Goal: Task Accomplishment & Management: Use online tool/utility

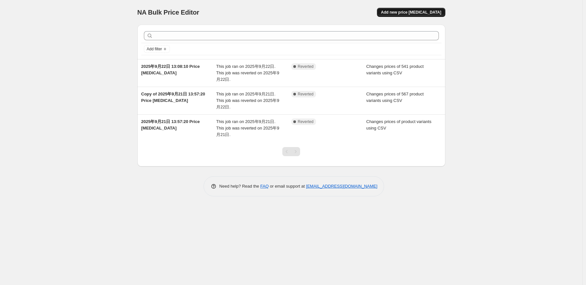
click at [421, 12] on span "Add new price change job" at bounding box center [411, 12] width 60 height 5
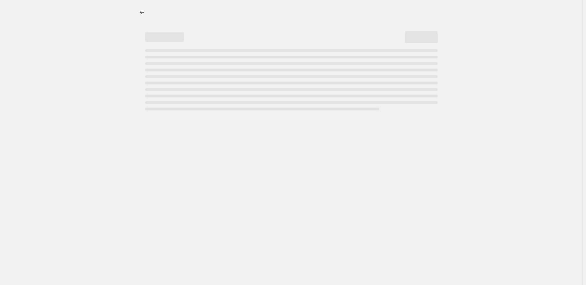
select select "percentage"
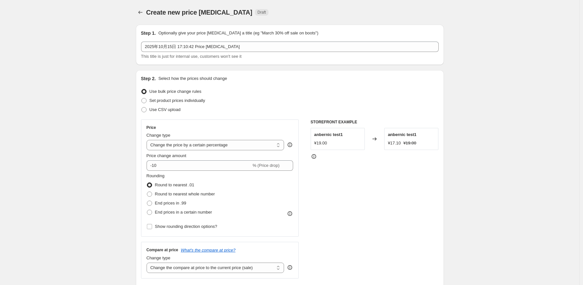
click at [181, 110] on div "Use CSV upload" at bounding box center [290, 109] width 298 height 9
click at [167, 111] on span "Use CSV upload" at bounding box center [164, 109] width 31 height 5
click at [142, 107] on input "Use CSV upload" at bounding box center [141, 107] width 0 height 0
radio input "true"
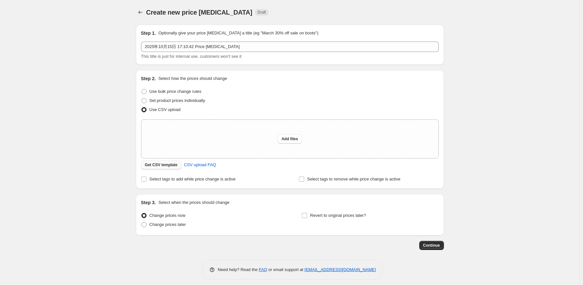
click at [166, 166] on span "Get CSV template" at bounding box center [161, 164] width 33 height 5
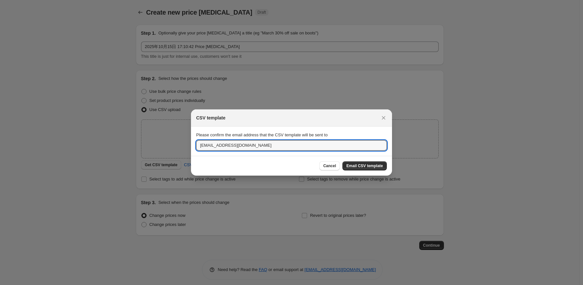
drag, startPoint x: 249, startPoint y: 148, endPoint x: 157, endPoint y: 147, distance: 92.1
click at [171, 284] on div "CSV template Please confirm the email address that the CSV template will be sen…" at bounding box center [291, 289] width 583 height 0
type input "a617547119@gmail.com"
click at [374, 165] on span "Email CSV template" at bounding box center [364, 165] width 37 height 5
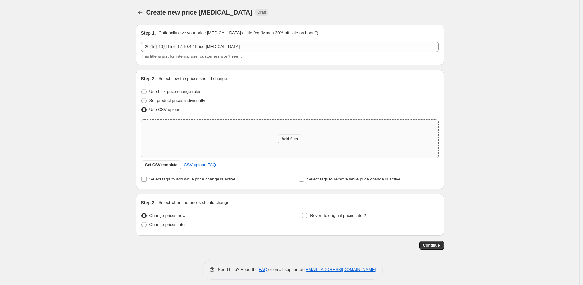
click at [295, 137] on span "Add files" at bounding box center [289, 138] width 17 height 5
type input "C:\fakepath\UK477M测试.csv"
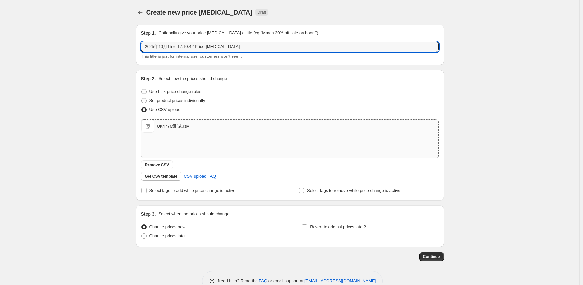
drag, startPoint x: 212, startPoint y: 46, endPoint x: 138, endPoint y: 49, distance: 74.0
click at [138, 49] on div "Step 1. Optionally give your price change job a title (eg "March 30% off sale o…" at bounding box center [290, 45] width 308 height 40
type input "477M日常价格调整"
click at [435, 257] on span "Continue" at bounding box center [431, 256] width 17 height 5
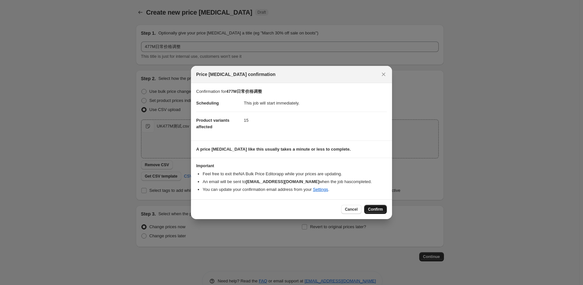
click at [381, 205] on button "Confirm" at bounding box center [375, 209] width 23 height 9
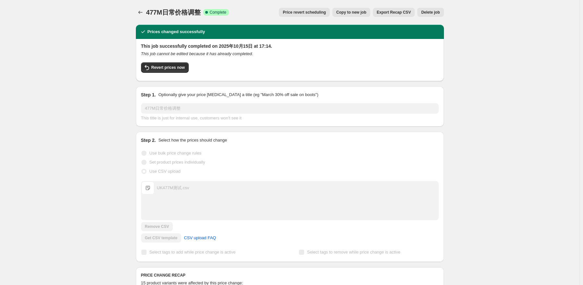
click at [5, 22] on div "477M日常价格调整. This page is ready 477M日常价格调整 Success Complete Complete Price rever…" at bounding box center [289, 288] width 579 height 577
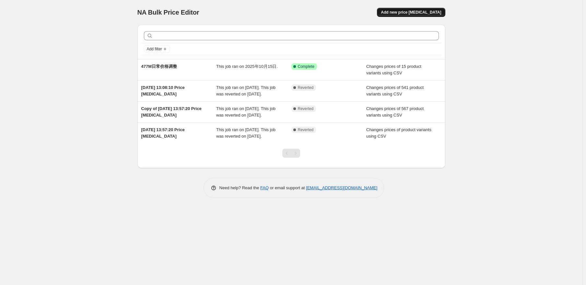
click at [417, 9] on button "Add new price [MEDICAL_DATA]" at bounding box center [411, 12] width 68 height 9
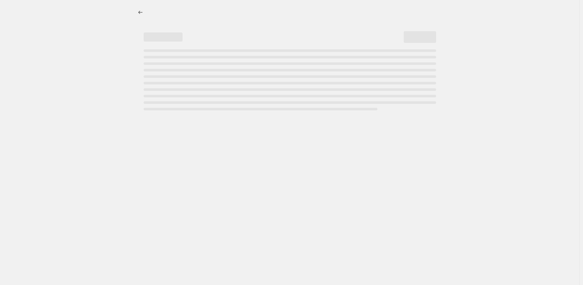
select select "percentage"
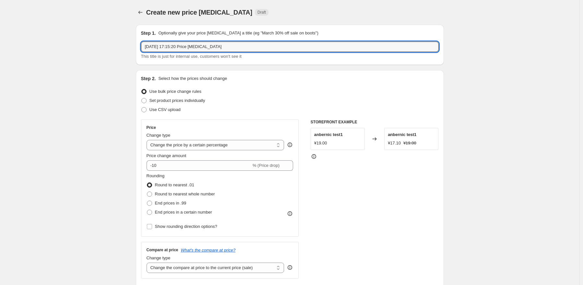
drag, startPoint x: 253, startPoint y: 50, endPoint x: 127, endPoint y: 50, distance: 125.1
type input "477M 活动价格测试"
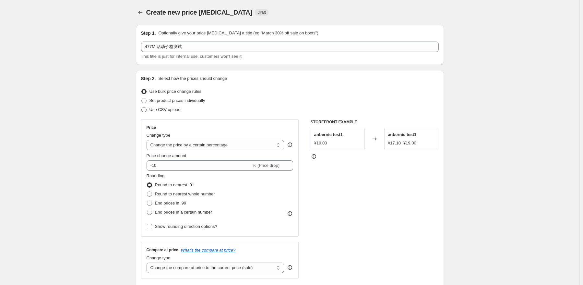
click at [175, 111] on span "Use CSV upload" at bounding box center [164, 109] width 31 height 5
click at [142, 107] on input "Use CSV upload" at bounding box center [141, 107] width 0 height 0
radio input "true"
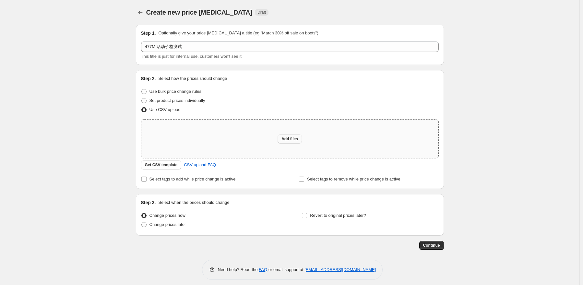
click at [291, 143] on button "Add files" at bounding box center [290, 138] width 24 height 9
click at [291, 144] on div "Add files" at bounding box center [289, 139] width 297 height 38
type input "C:\fakepath\UK477M活动价格测试.csv"
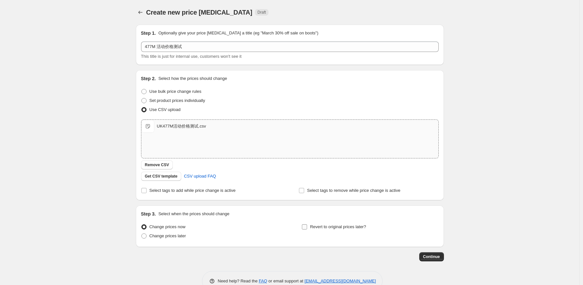
click at [350, 229] on span "Revert to original prices later?" at bounding box center [338, 226] width 56 height 6
click at [307, 229] on input "Revert to original prices later?" at bounding box center [304, 226] width 5 height 5
checkbox input "true"
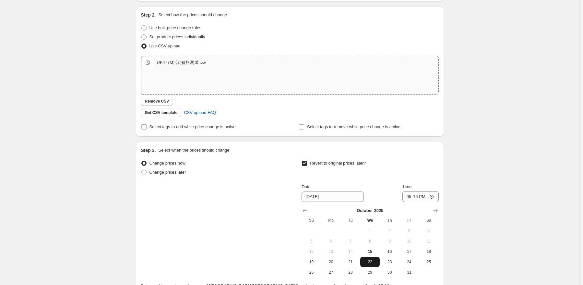
scroll to position [65, 0]
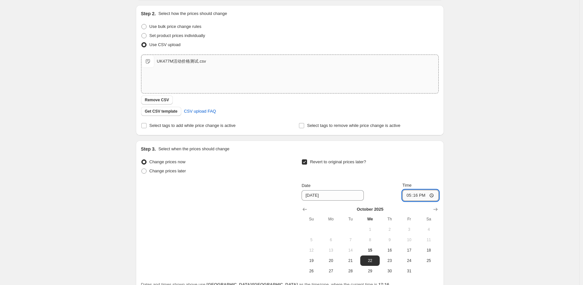
click at [425, 195] on input "17:16" at bounding box center [420, 195] width 36 height 11
click at [501, 162] on div "Create new price change job. This page is ready Create new price change job Dra…" at bounding box center [289, 140] width 579 height 411
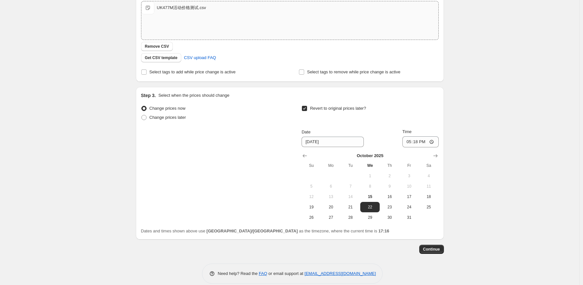
scroll to position [126, 0]
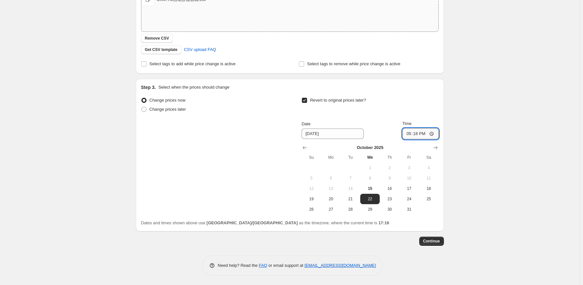
click at [424, 133] on input "17:18" at bounding box center [420, 133] width 36 height 11
click at [509, 183] on div "Create new price change job. This page is ready Create new price change job Dra…" at bounding box center [289, 79] width 579 height 411
click at [425, 133] on input "17:18" at bounding box center [420, 133] width 36 height 11
type input "17:20"
click at [475, 175] on div "Create new price change job. This page is ready Create new price change job Dra…" at bounding box center [289, 79] width 579 height 411
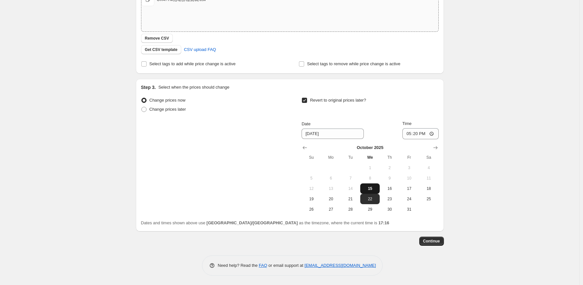
click at [373, 192] on button "15" at bounding box center [369, 188] width 19 height 10
type input "[DATE]"
click at [477, 186] on div "Create new price change job. This page is ready Create new price change job Dra…" at bounding box center [289, 79] width 579 height 411
click at [434, 238] on button "Continue" at bounding box center [431, 240] width 25 height 9
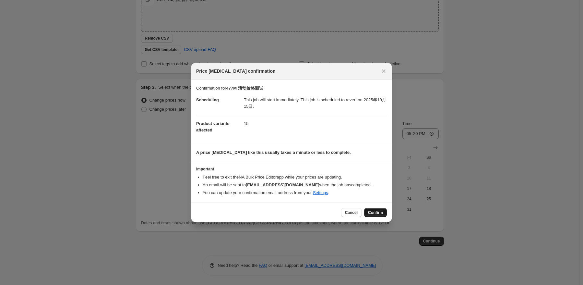
click at [379, 210] on span "Confirm" at bounding box center [375, 212] width 15 height 5
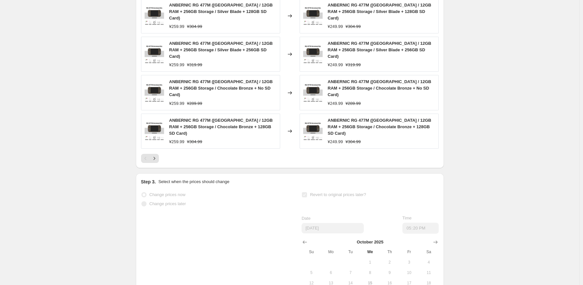
scroll to position [324, 0]
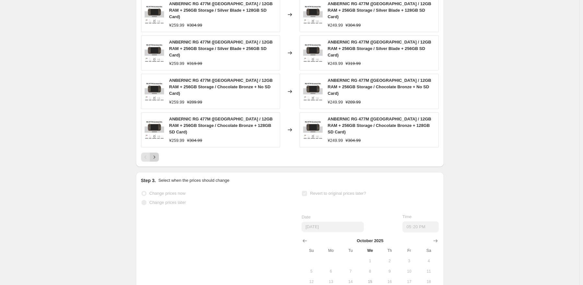
click at [158, 154] on icon "Next" at bounding box center [154, 157] width 6 height 6
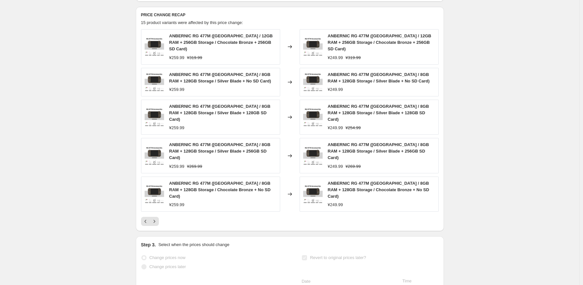
scroll to position [259, 0]
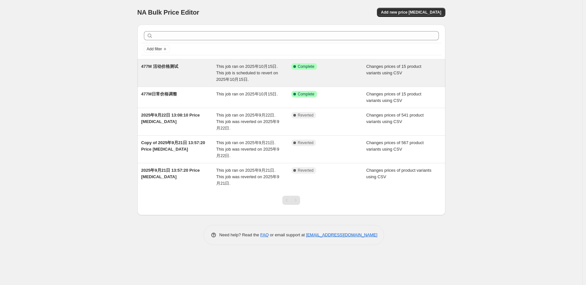
click at [200, 77] on div "477M 活动价格测试" at bounding box center [178, 72] width 75 height 19
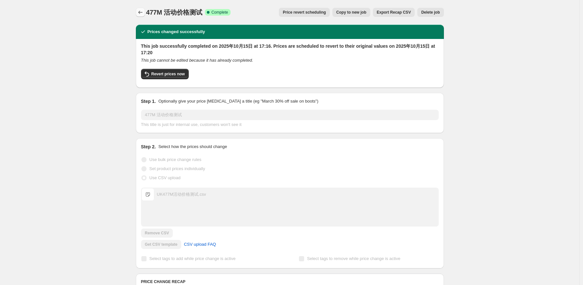
click at [143, 16] on button "Price change jobs" at bounding box center [140, 12] width 9 height 9
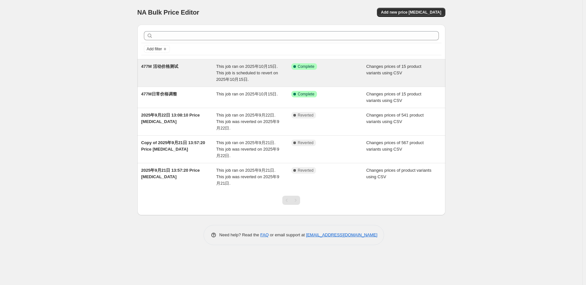
click at [264, 76] on div "This job ran on 2025年10月15日. This job is scheduled to revert on 2025年10月15日." at bounding box center [253, 72] width 75 height 19
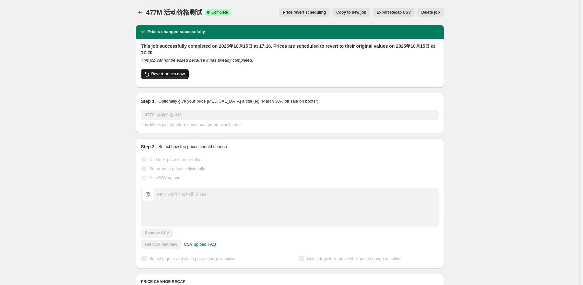
click at [173, 72] on span "Revert prices now" at bounding box center [167, 73] width 33 height 5
checkbox input "false"
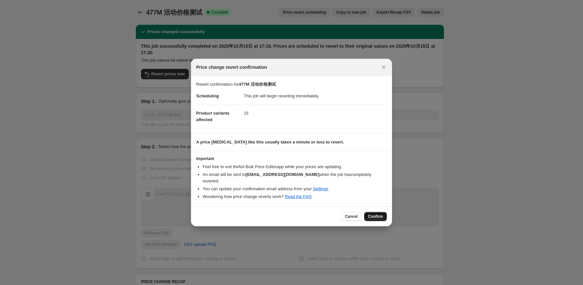
click at [382, 214] on span "Confirm" at bounding box center [375, 216] width 15 height 5
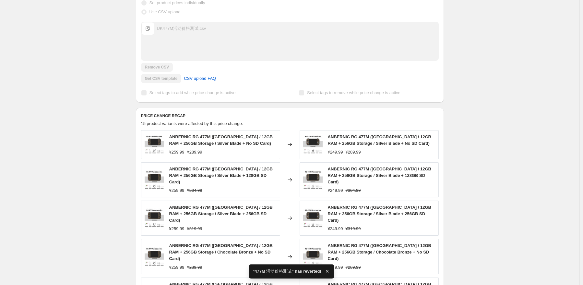
checkbox input "true"
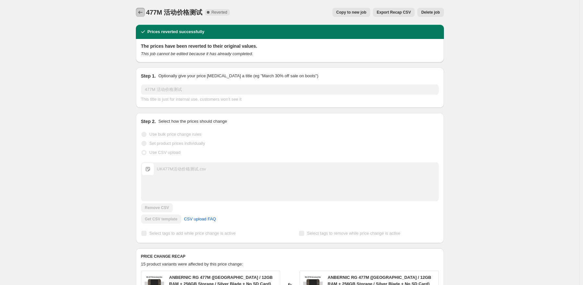
click at [142, 15] on icon "Price change jobs" at bounding box center [140, 12] width 6 height 6
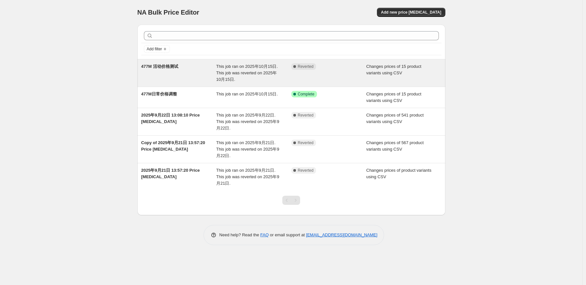
click at [235, 75] on span "This job ran on 2025年10月15日. This job was reverted on 2025年10月15日." at bounding box center [247, 73] width 62 height 18
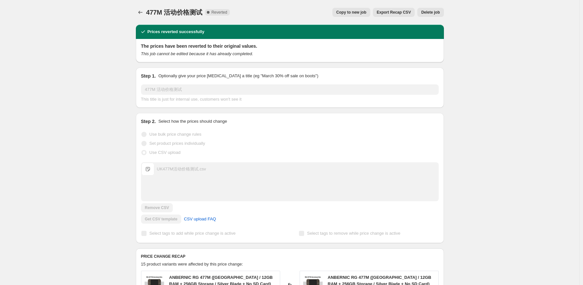
click at [366, 16] on button "Copy to new job" at bounding box center [351, 12] width 38 height 9
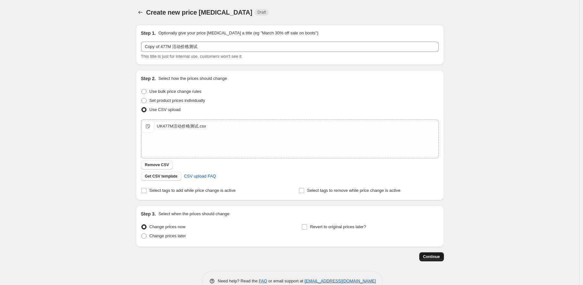
click at [438, 258] on span "Continue" at bounding box center [431, 256] width 17 height 5
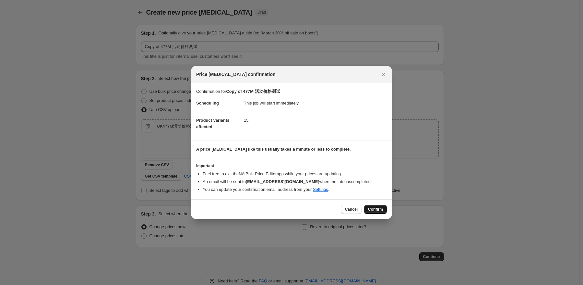
click at [373, 208] on span "Confirm" at bounding box center [375, 209] width 15 height 5
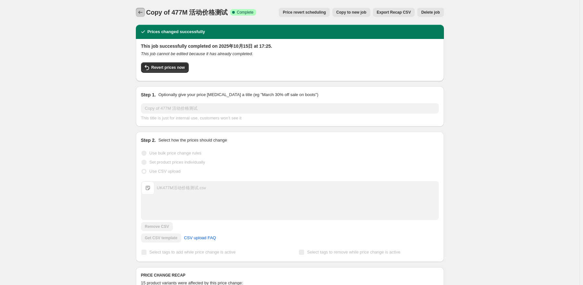
click at [143, 11] on icon "Price change jobs" at bounding box center [140, 12] width 6 height 6
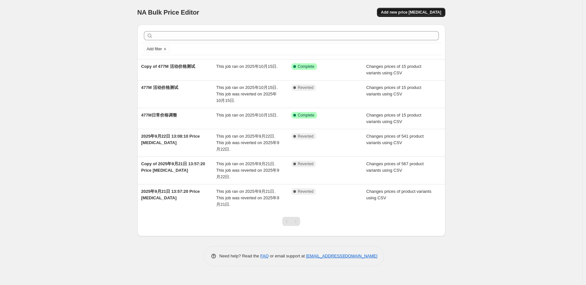
click at [420, 13] on span "Add new price [MEDICAL_DATA]" at bounding box center [411, 12] width 60 height 5
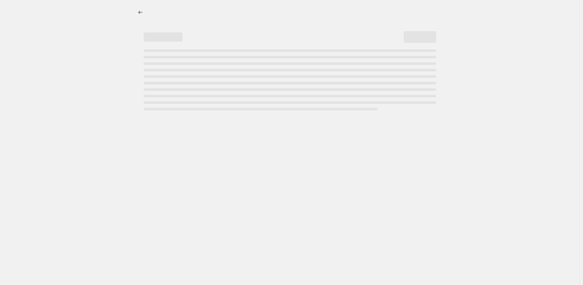
select select "percentage"
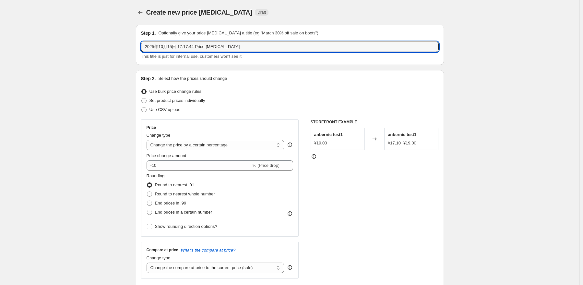
drag, startPoint x: 257, startPoint y: 48, endPoint x: 132, endPoint y: 54, distance: 125.3
type input "RG 477M 恢复日常促销价"
click at [320, 100] on div "Set product prices individually" at bounding box center [290, 100] width 298 height 9
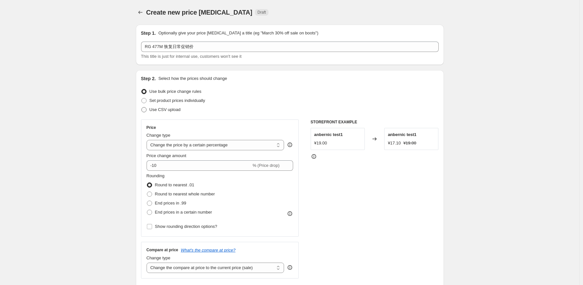
click at [177, 111] on span "Use CSV upload" at bounding box center [164, 109] width 31 height 5
click at [142, 107] on input "Use CSV upload" at bounding box center [141, 107] width 0 height 0
radio input "true"
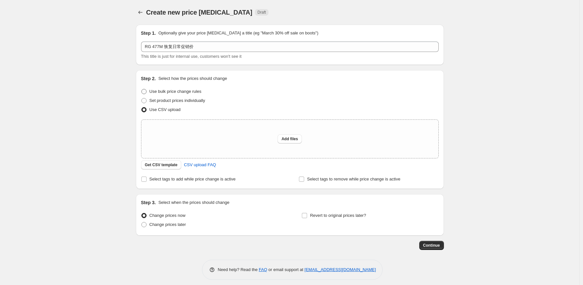
click at [174, 94] on span "Use bulk price change rules" at bounding box center [175, 91] width 52 height 6
click at [142, 89] on input "Use bulk price change rules" at bounding box center [141, 89] width 0 height 0
radio input "true"
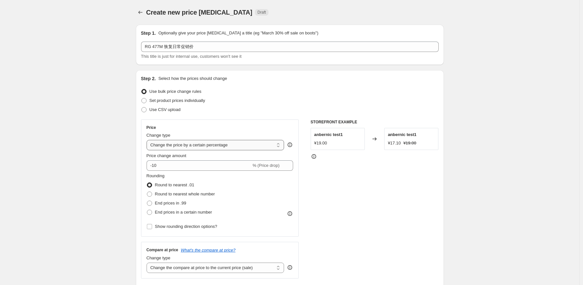
click at [217, 148] on select "Change the price to a certain amount Change the price by a certain amount Chang…" at bounding box center [216, 145] width 138 height 10
select select "to"
click at [148, 140] on select "Change the price to a certain amount Change the price by a certain amount Chang…" at bounding box center [216, 145] width 138 height 10
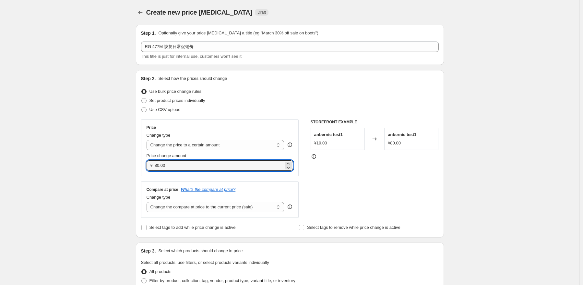
drag, startPoint x: 198, startPoint y: 163, endPoint x: 137, endPoint y: 165, distance: 61.0
click at [139, 165] on div "Step 2. Select how the prices should change Use bulk price change rules Set pro…" at bounding box center [290, 153] width 308 height 167
type input "300.00"
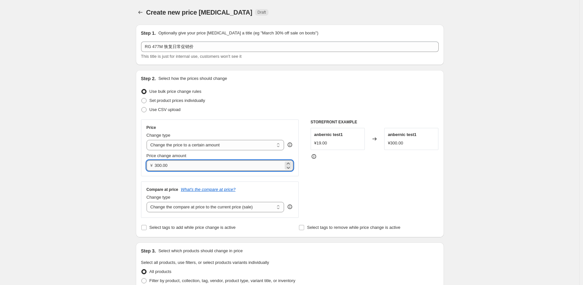
click at [188, 161] on input "300.00" at bounding box center [219, 165] width 129 height 10
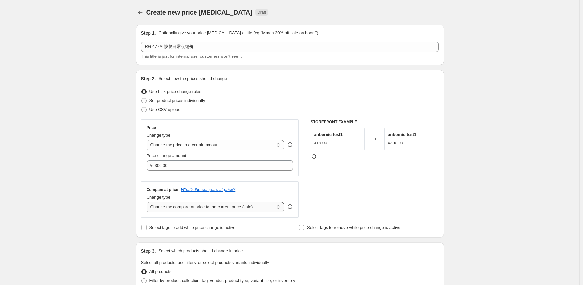
click at [208, 206] on select "Change the compare at price to the current price (sale) Change the compare at p…" at bounding box center [216, 207] width 138 height 10
select select "no_change"
click at [148, 202] on select "Change the compare at price to the current price (sale) Change the compare at p…" at bounding box center [216, 207] width 138 height 10
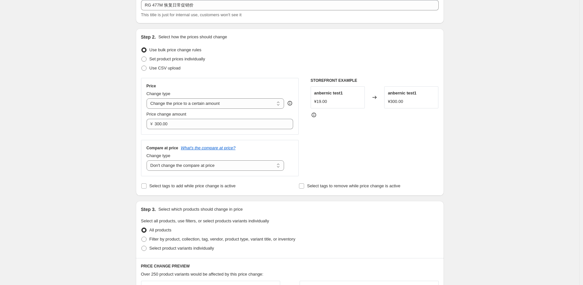
scroll to position [97, 0]
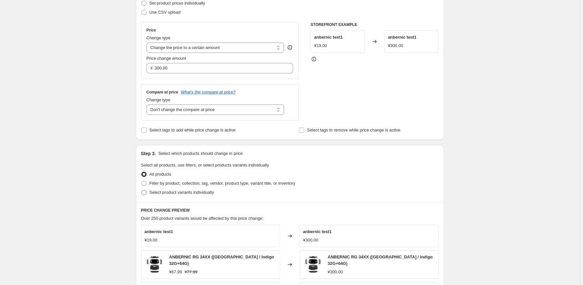
click at [184, 194] on span "Select product variants individually" at bounding box center [181, 192] width 65 height 5
click at [142, 190] on input "Select product variants individually" at bounding box center [141, 190] width 0 height 0
radio input "true"
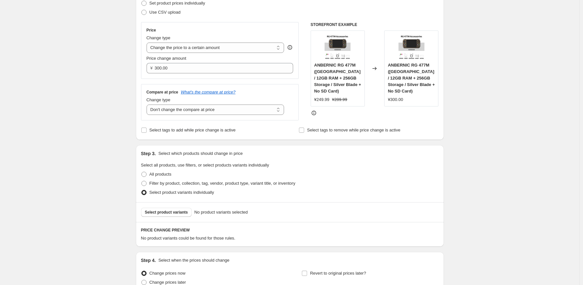
click at [171, 214] on span "Select product variants" at bounding box center [166, 211] width 43 height 5
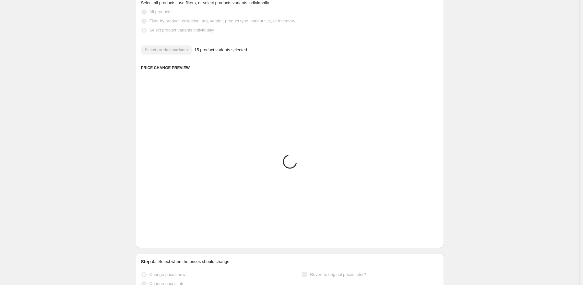
scroll to position [130, 0]
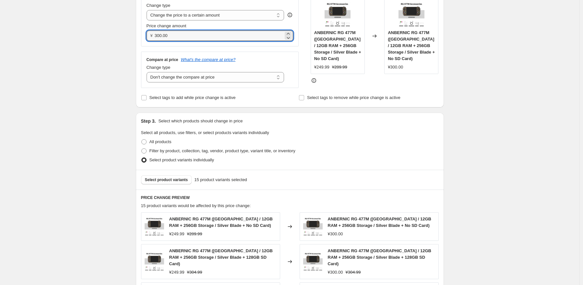
drag, startPoint x: 187, startPoint y: 40, endPoint x: 134, endPoint y: 37, distance: 53.2
click at [134, 37] on div "Step 1. Optionally give your price [MEDICAL_DATA] a title (eg "March 30% off sa…" at bounding box center [287, 182] width 313 height 585
type input "266.66"
click at [353, 124] on div "Step 3. Select which products should change in price" at bounding box center [290, 121] width 298 height 6
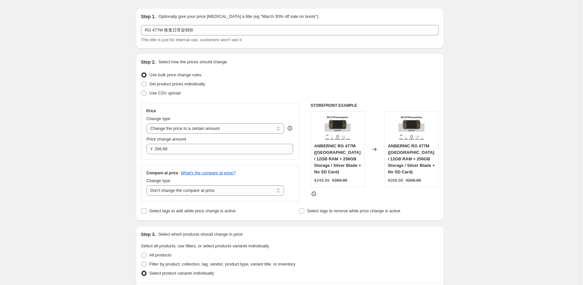
scroll to position [0, 0]
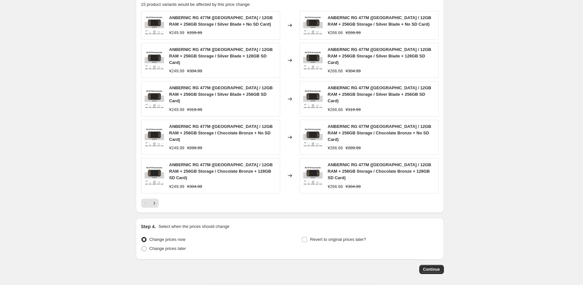
scroll to position [332, 0]
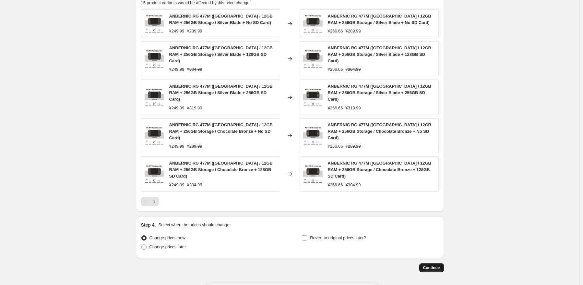
click at [429, 263] on button "Continue" at bounding box center [431, 267] width 25 height 9
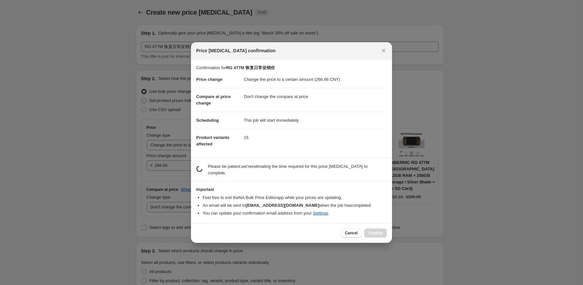
scroll to position [0, 0]
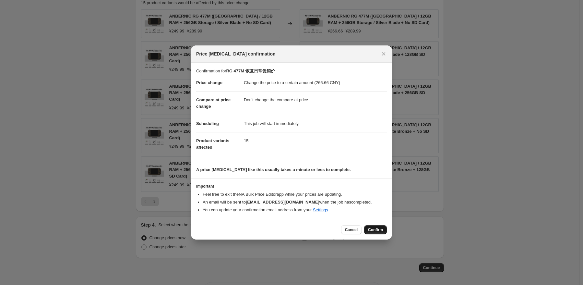
click at [382, 232] on button "Confirm" at bounding box center [375, 229] width 23 height 9
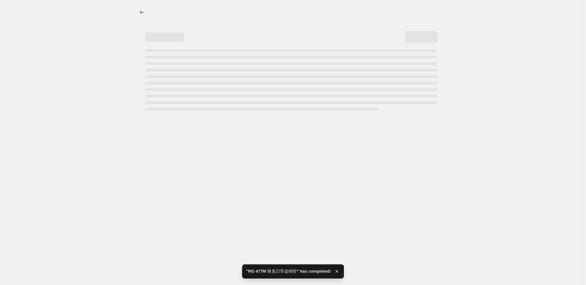
select select "no_change"
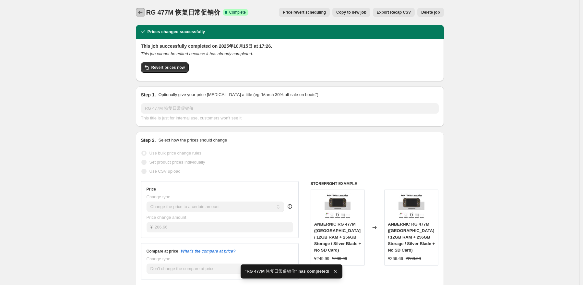
click at [141, 10] on icon "Price change jobs" at bounding box center [140, 12] width 6 height 6
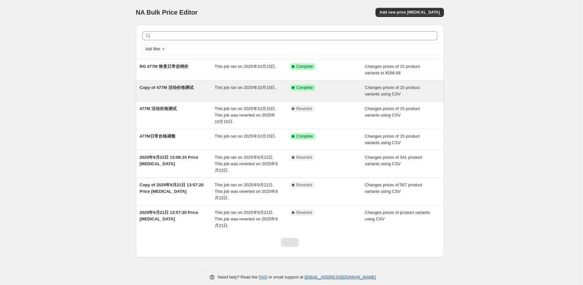
click at [228, 95] on div "This job ran on 2025年10月15日." at bounding box center [252, 90] width 75 height 13
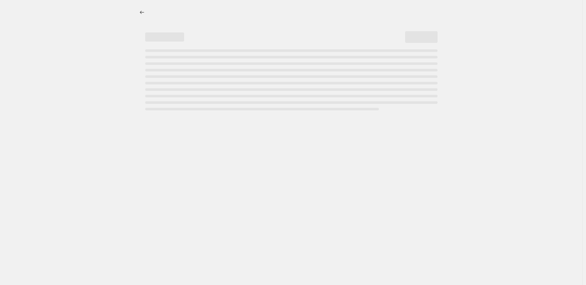
click at [228, 95] on div "Page loading" at bounding box center [291, 96] width 292 height 3
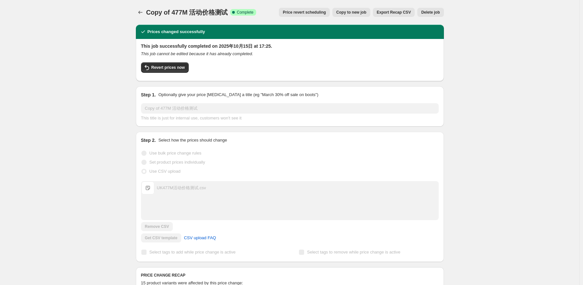
click at [139, 8] on button "Price change jobs" at bounding box center [140, 12] width 9 height 9
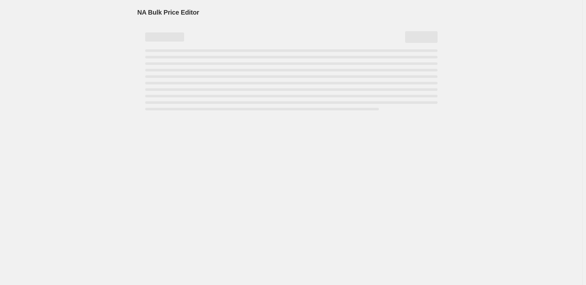
click at [142, 10] on span "NA Bulk Price Editor" at bounding box center [168, 12] width 62 height 7
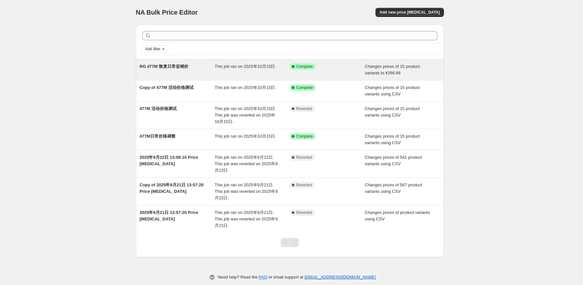
click at [221, 74] on div "This job ran on 2025年10月15日." at bounding box center [252, 69] width 75 height 13
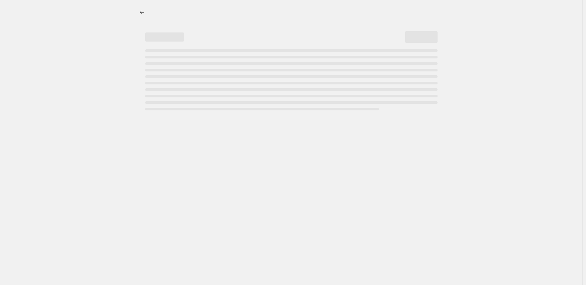
select select "no_change"
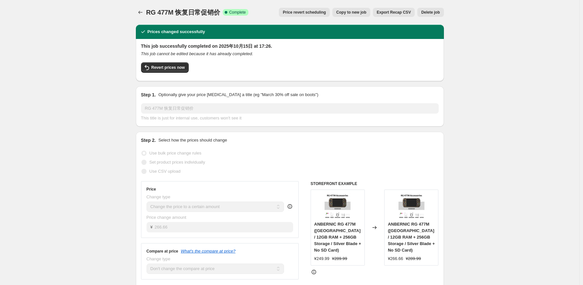
click at [427, 13] on span "Delete job" at bounding box center [430, 12] width 18 height 5
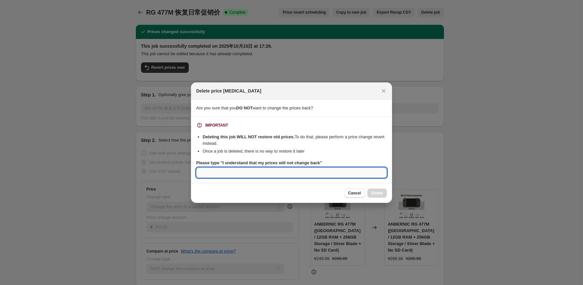
click at [275, 173] on input "Please type "I understand that my prices will not change back"" at bounding box center [291, 172] width 191 height 10
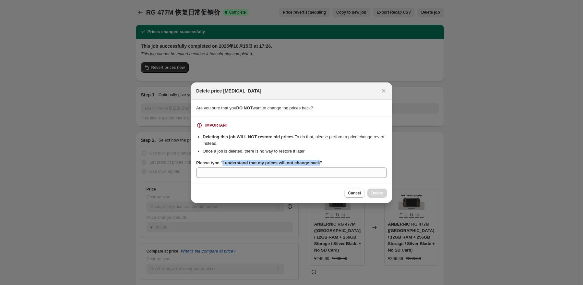
drag, startPoint x: 221, startPoint y: 164, endPoint x: 318, endPoint y: 159, distance: 96.7
click at [318, 160] on b "Please type "I understand that my prices will not change back"" at bounding box center [259, 162] width 126 height 5
copy b "I understand that my prices will not change back"
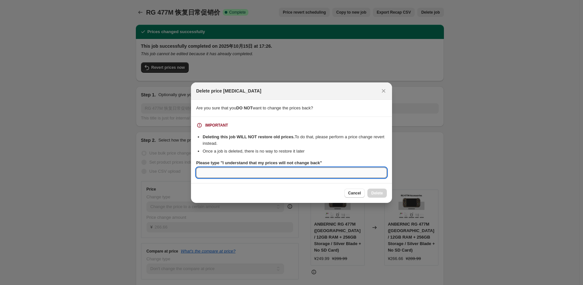
click at [264, 172] on input "Please type "I understand that my prices will not change back"" at bounding box center [291, 172] width 191 height 10
paste input "I understand that my prices will not change back"
type input "I understand that my prices will not change back"
click at [387, 193] on div "Cancel Delete" at bounding box center [291, 193] width 201 height 20
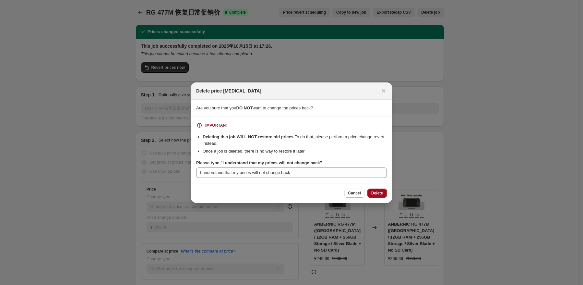
click at [384, 195] on button "Delete" at bounding box center [376, 192] width 19 height 9
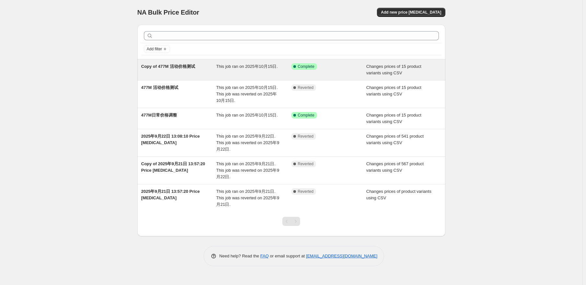
click at [344, 75] on div "Success Complete Complete" at bounding box center [328, 69] width 75 height 13
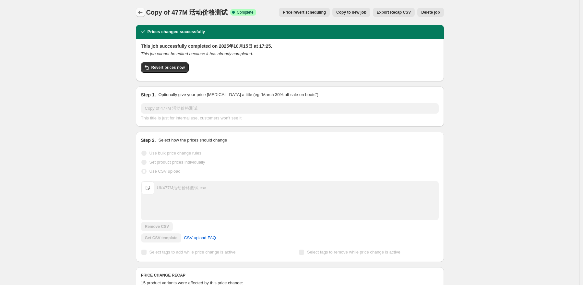
click at [137, 11] on button "Price change jobs" at bounding box center [140, 12] width 9 height 9
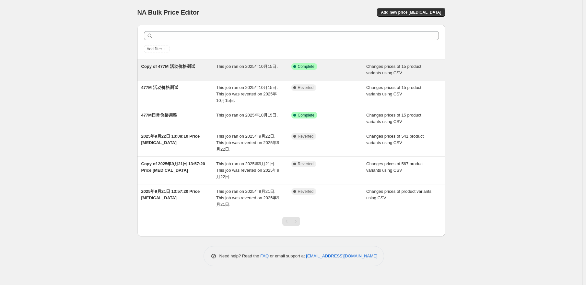
click at [283, 73] on div "This job ran on 2025年10月15日." at bounding box center [253, 69] width 75 height 13
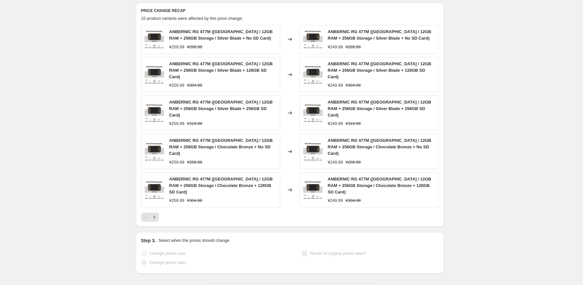
scroll to position [266, 0]
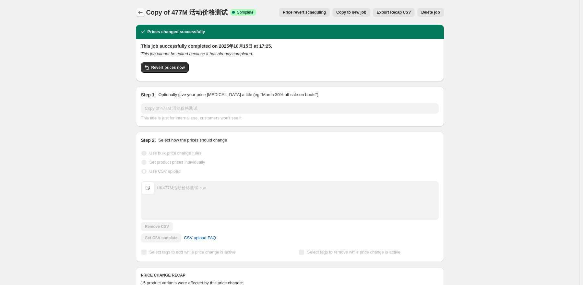
click at [139, 11] on icon "Price change jobs" at bounding box center [140, 12] width 6 height 6
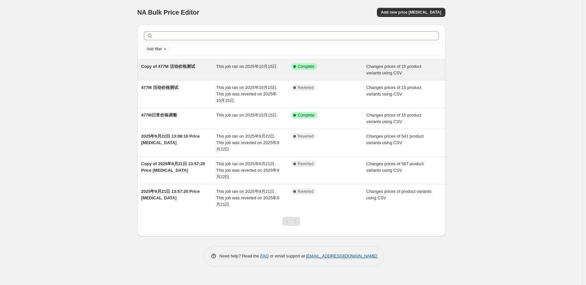
click at [256, 65] on span "This job ran on 2025年10月15日." at bounding box center [247, 66] width 62 height 5
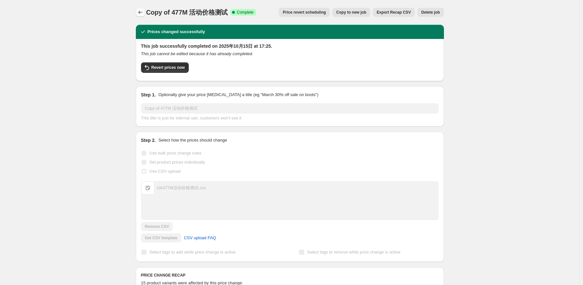
click at [144, 9] on button "Price change jobs" at bounding box center [140, 12] width 9 height 9
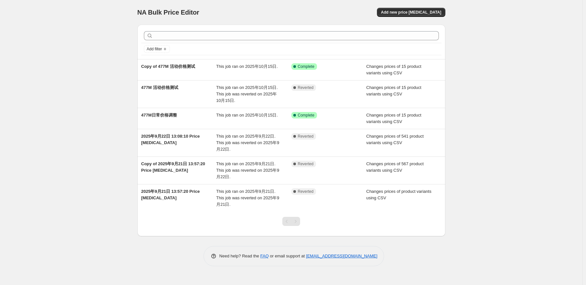
click at [342, 64] on div "Success Complete Complete" at bounding box center [323, 66] width 65 height 6
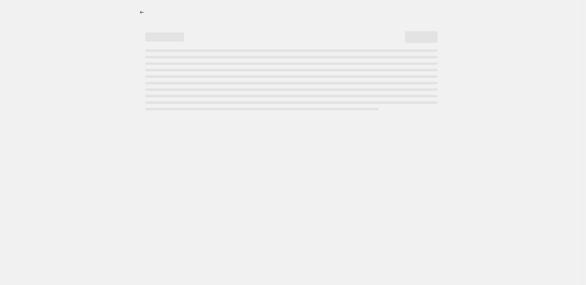
click at [342, 64] on div "Page loading" at bounding box center [291, 63] width 292 height 3
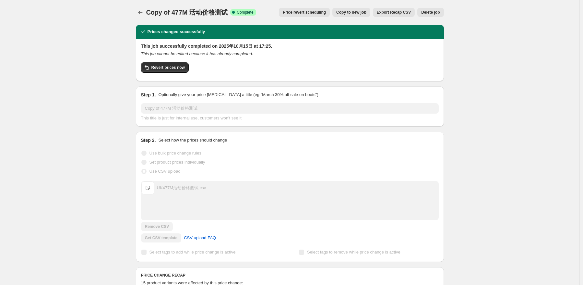
click at [172, 61] on div "This job successfully completed on 2025年10月15日 at 17:25. This job cannot be edi…" at bounding box center [290, 59] width 298 height 33
click at [179, 69] on span "Revert prices now" at bounding box center [167, 67] width 33 height 5
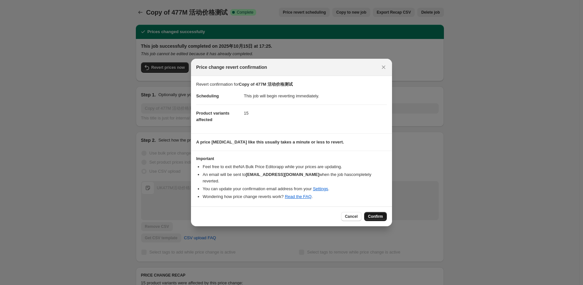
click at [381, 214] on span "Confirm" at bounding box center [375, 216] width 15 height 5
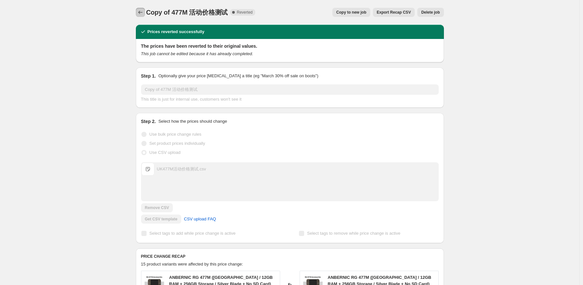
click at [145, 11] on button "Price change jobs" at bounding box center [140, 12] width 9 height 9
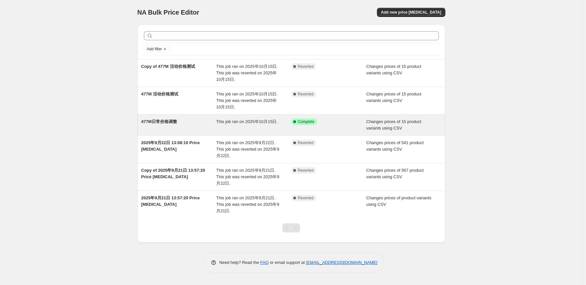
click at [226, 126] on div "This job ran on 2025年10月15日." at bounding box center [253, 124] width 75 height 13
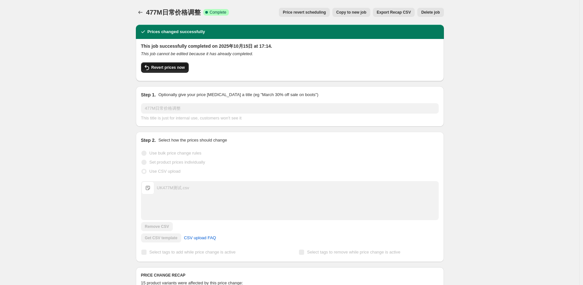
click at [176, 63] on button "Revert prices now" at bounding box center [165, 67] width 48 height 10
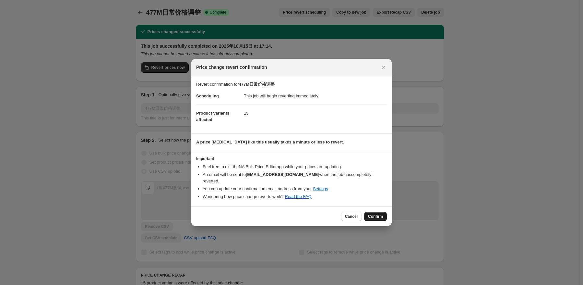
click at [370, 216] on button "Confirm" at bounding box center [375, 216] width 23 height 9
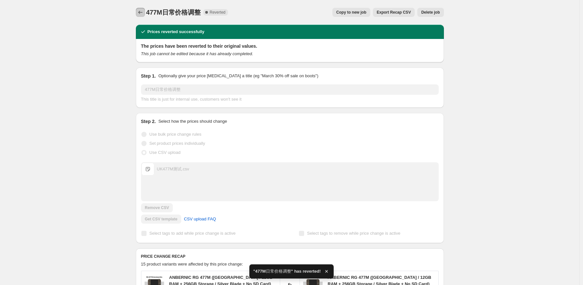
click at [139, 12] on icon "Price change jobs" at bounding box center [140, 12] width 6 height 6
